Goal: Navigation & Orientation: Find specific page/section

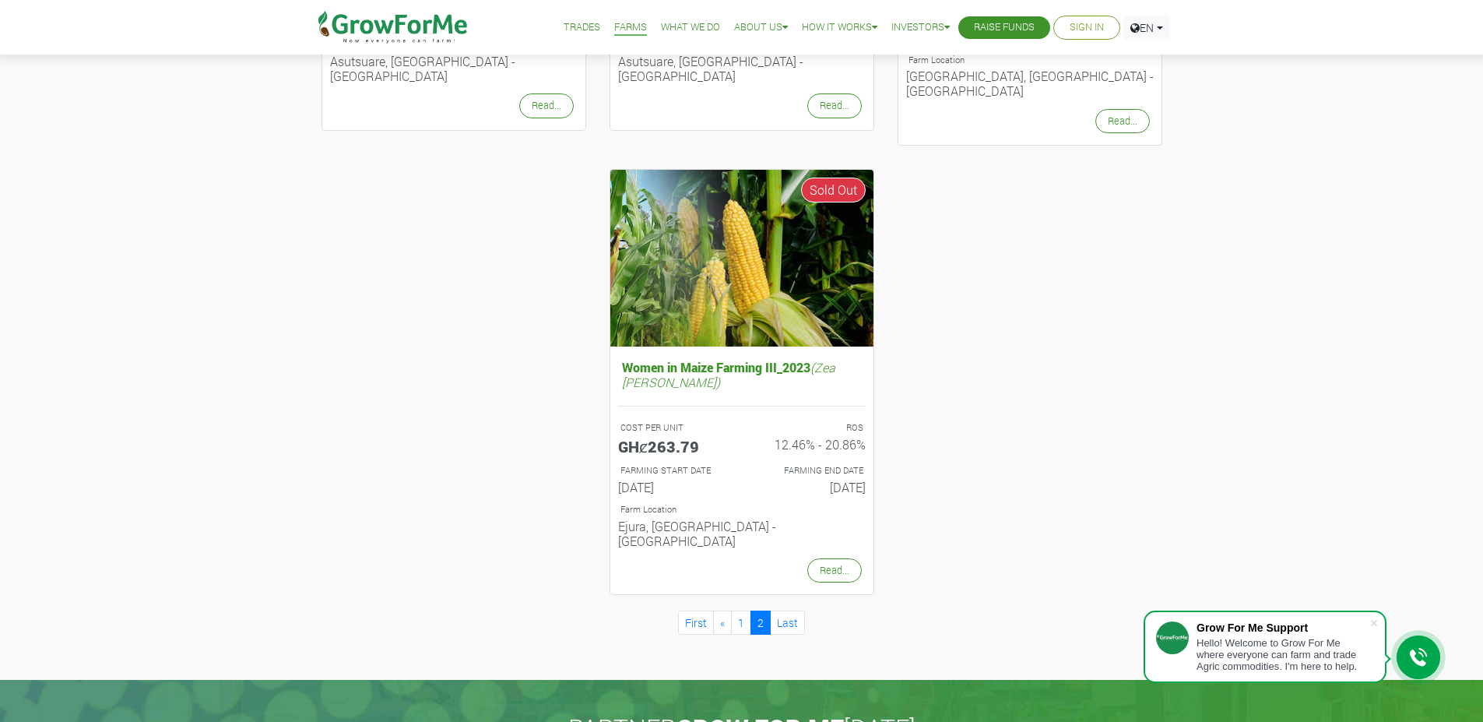
scroll to position [501, 0]
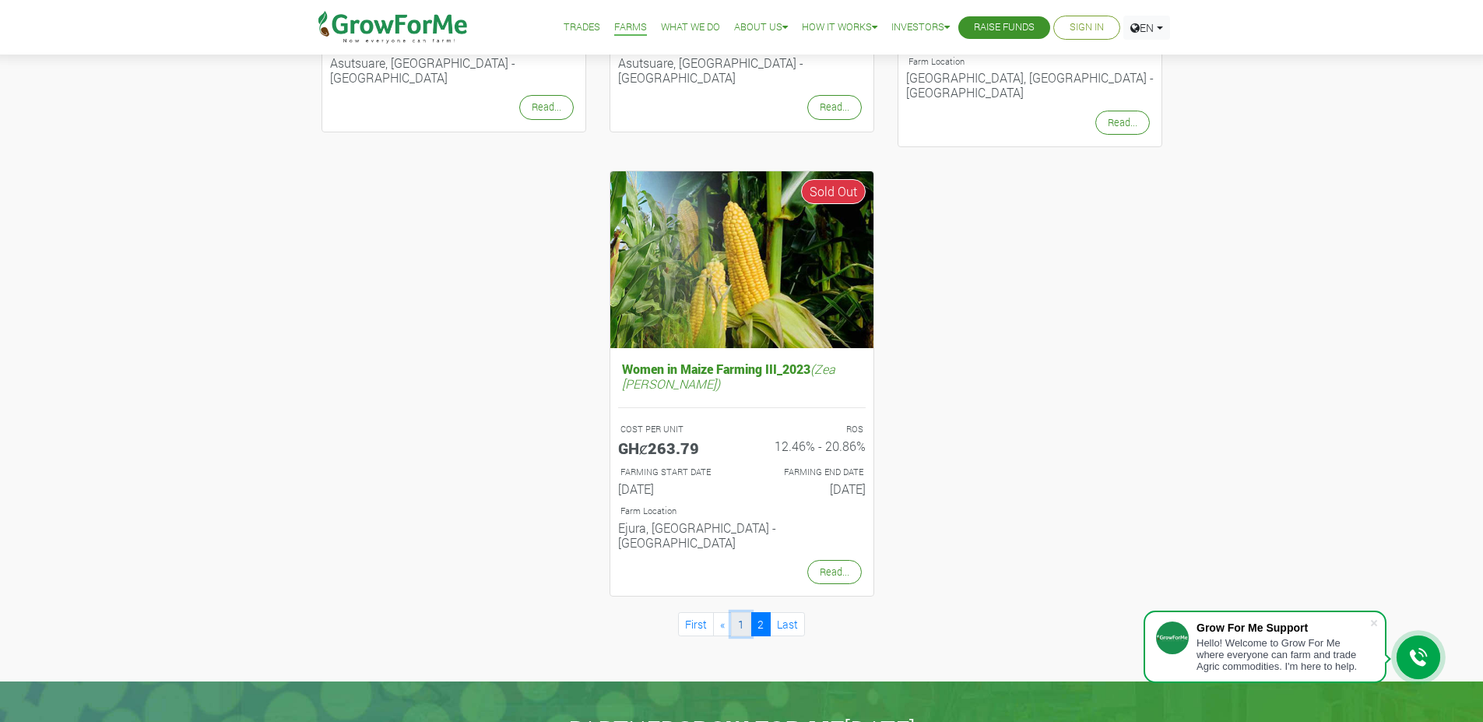
click at [745, 612] on link "1" at bounding box center [741, 624] width 20 height 24
